Goal: Navigation & Orientation: Understand site structure

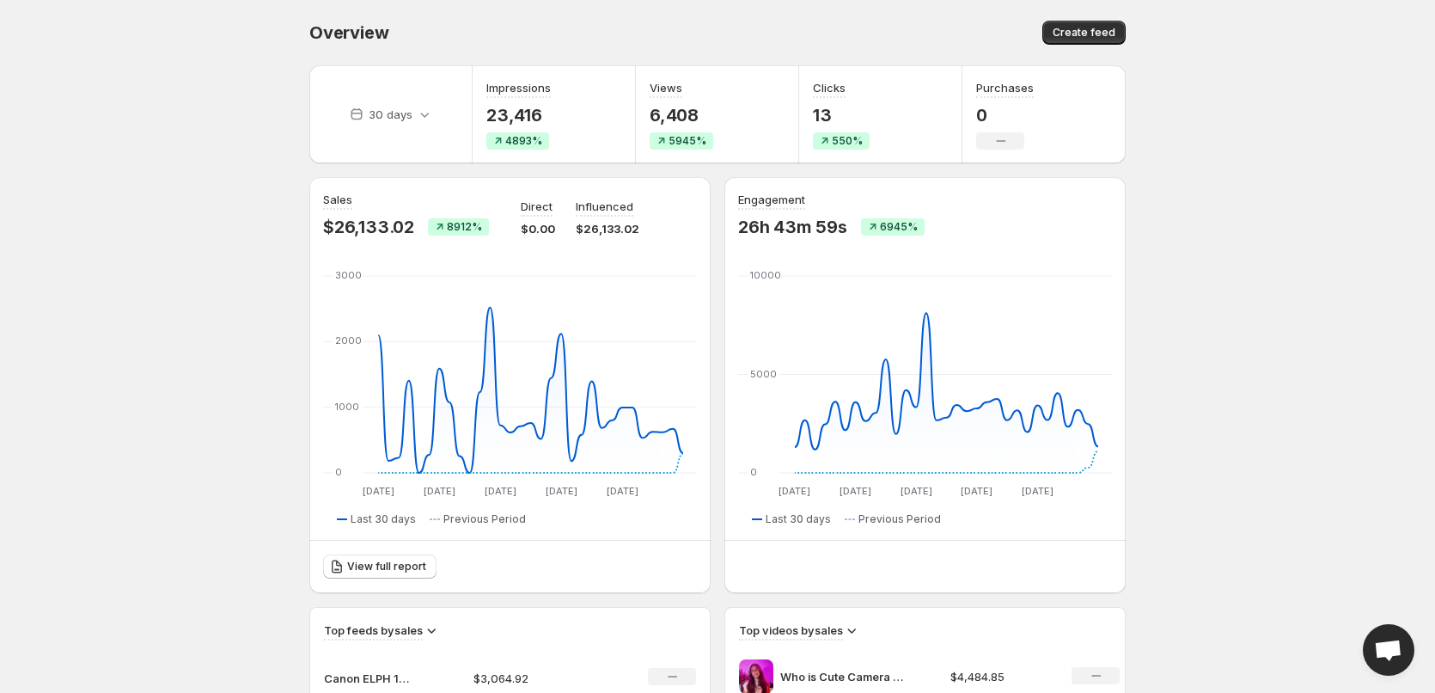
click at [174, 389] on body "Home Feeds Videos Subscription Settings Overview. This page is ready Overview C…" at bounding box center [717, 346] width 1435 height 693
click at [211, 413] on body "Home Feeds Videos Subscription Settings Overview. This page is ready Overview C…" at bounding box center [717, 346] width 1435 height 693
